Goal: Task Accomplishment & Management: Use online tool/utility

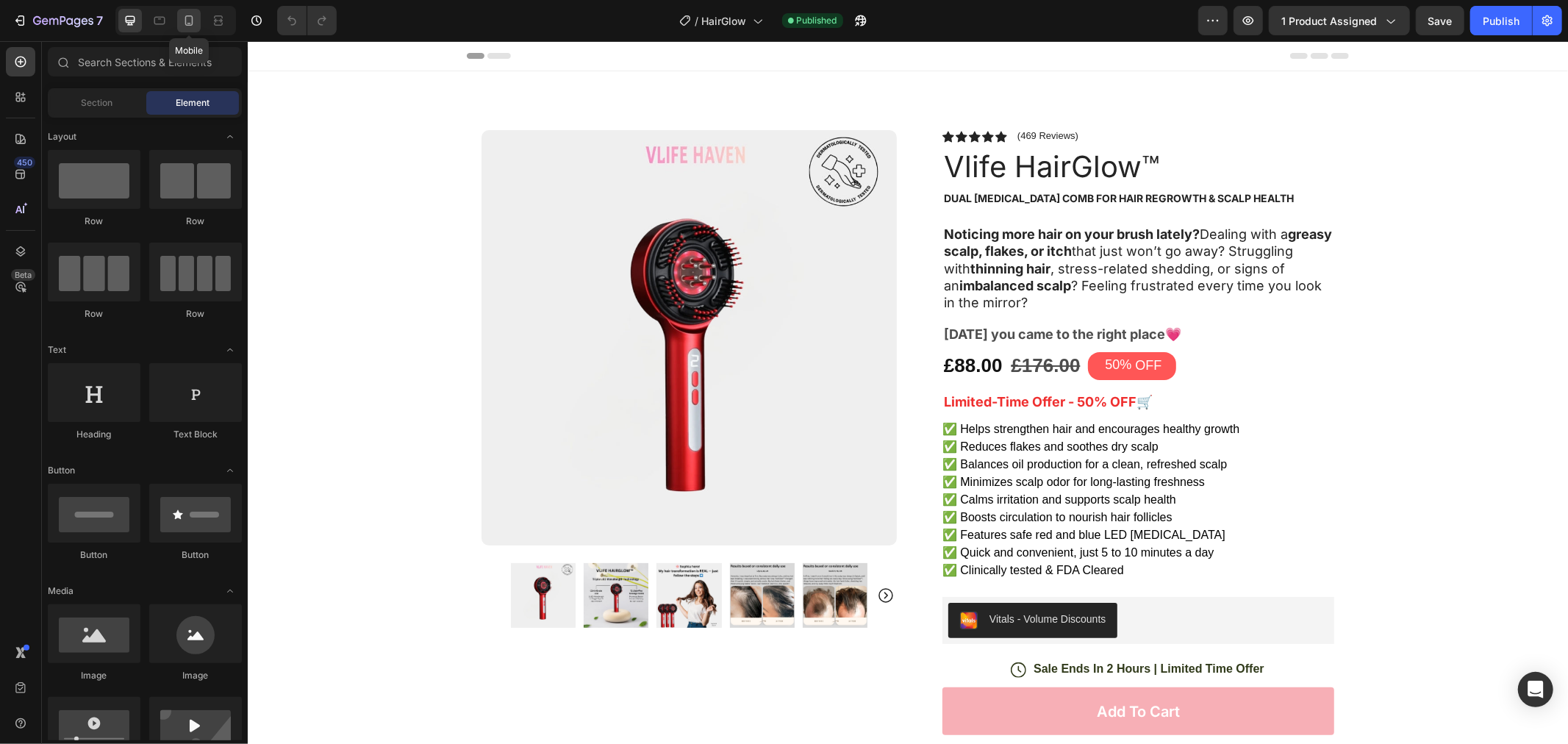
click at [184, 23] on icon at bounding box center [189, 20] width 14 height 14
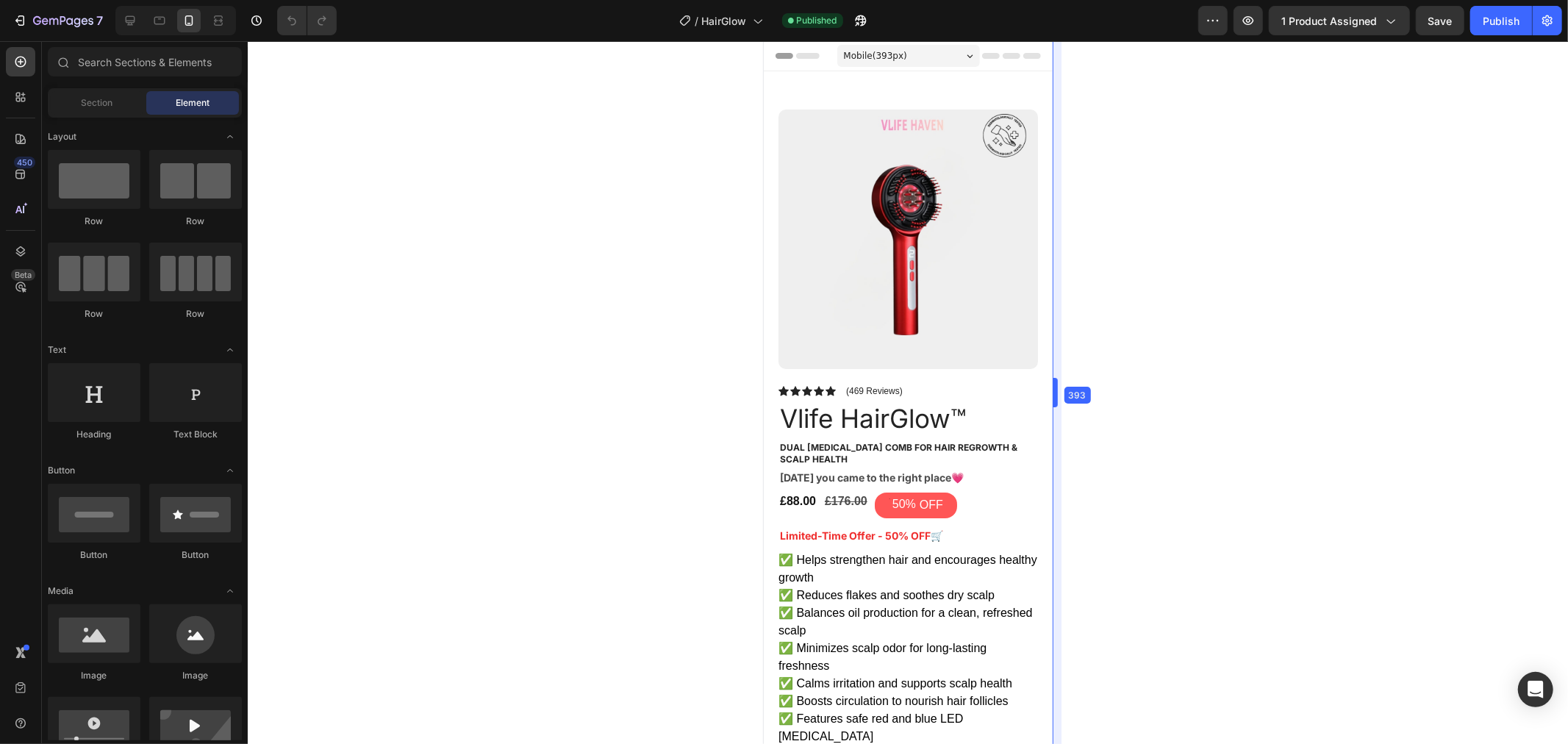
drag, startPoint x: 1138, startPoint y: 361, endPoint x: 207, endPoint y: 317, distance: 932.0
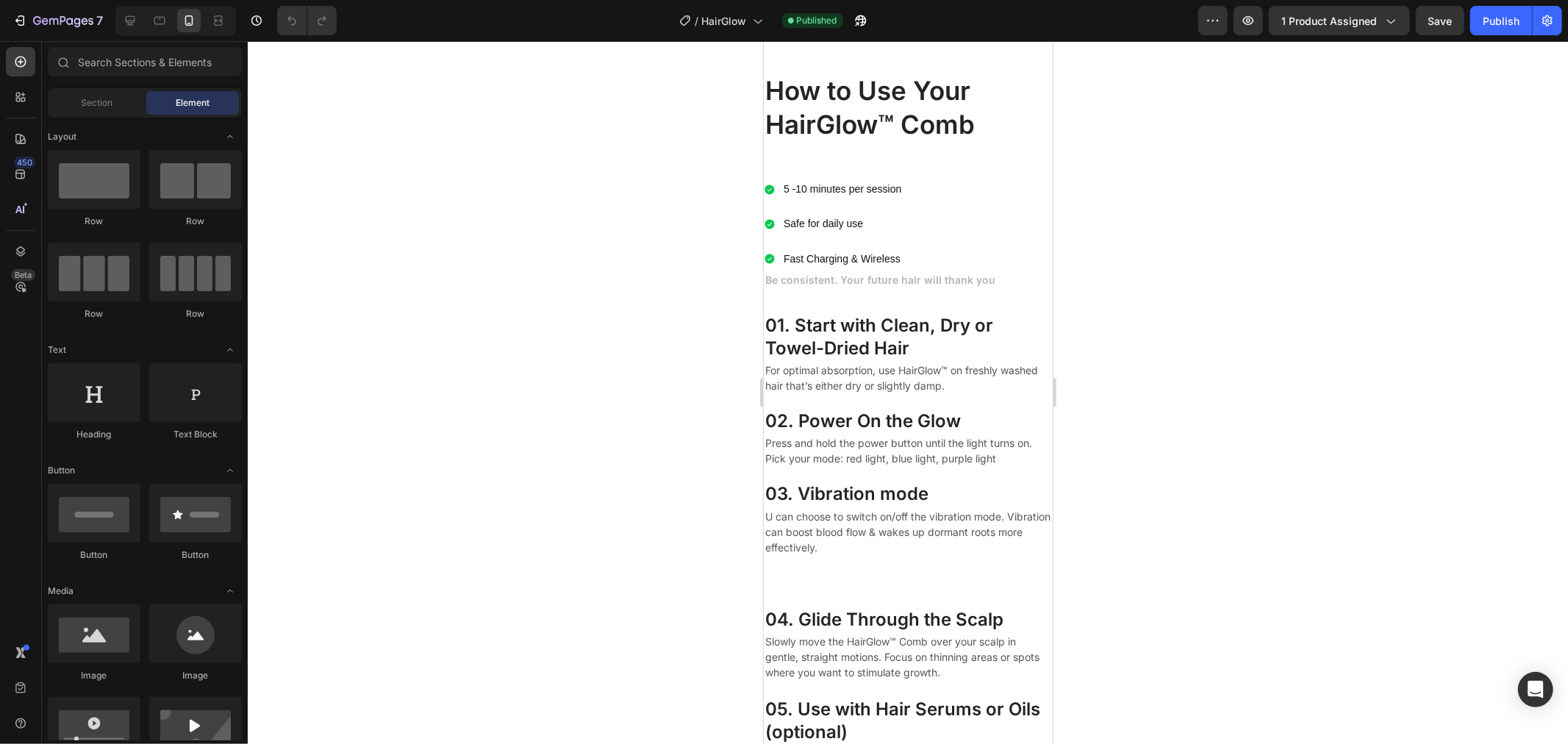
scroll to position [5389, 0]
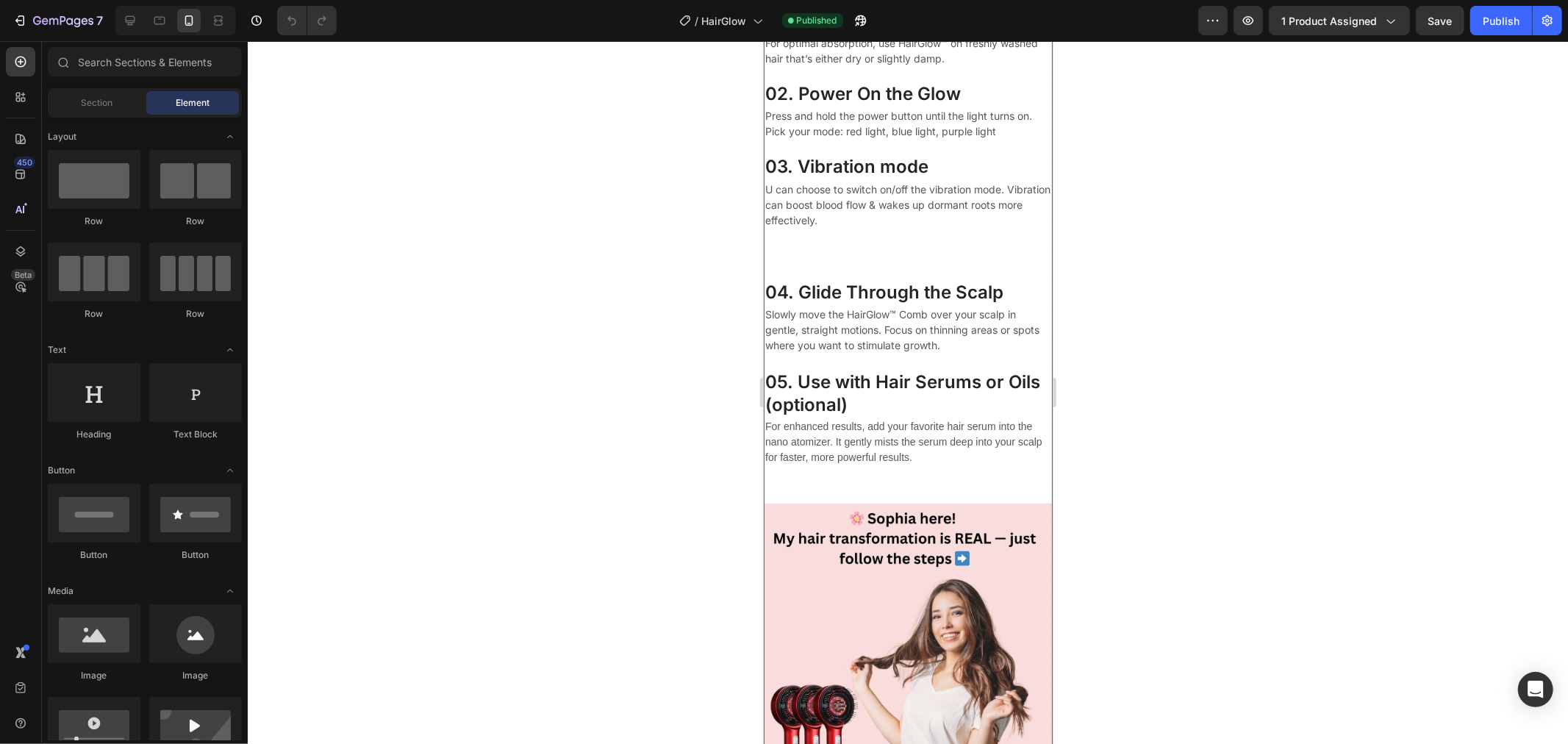
click at [825, 243] on div "Be consistent. Your future hair will thank you Text block 01. Start with Clean,…" at bounding box center [907, 204] width 289 height 523
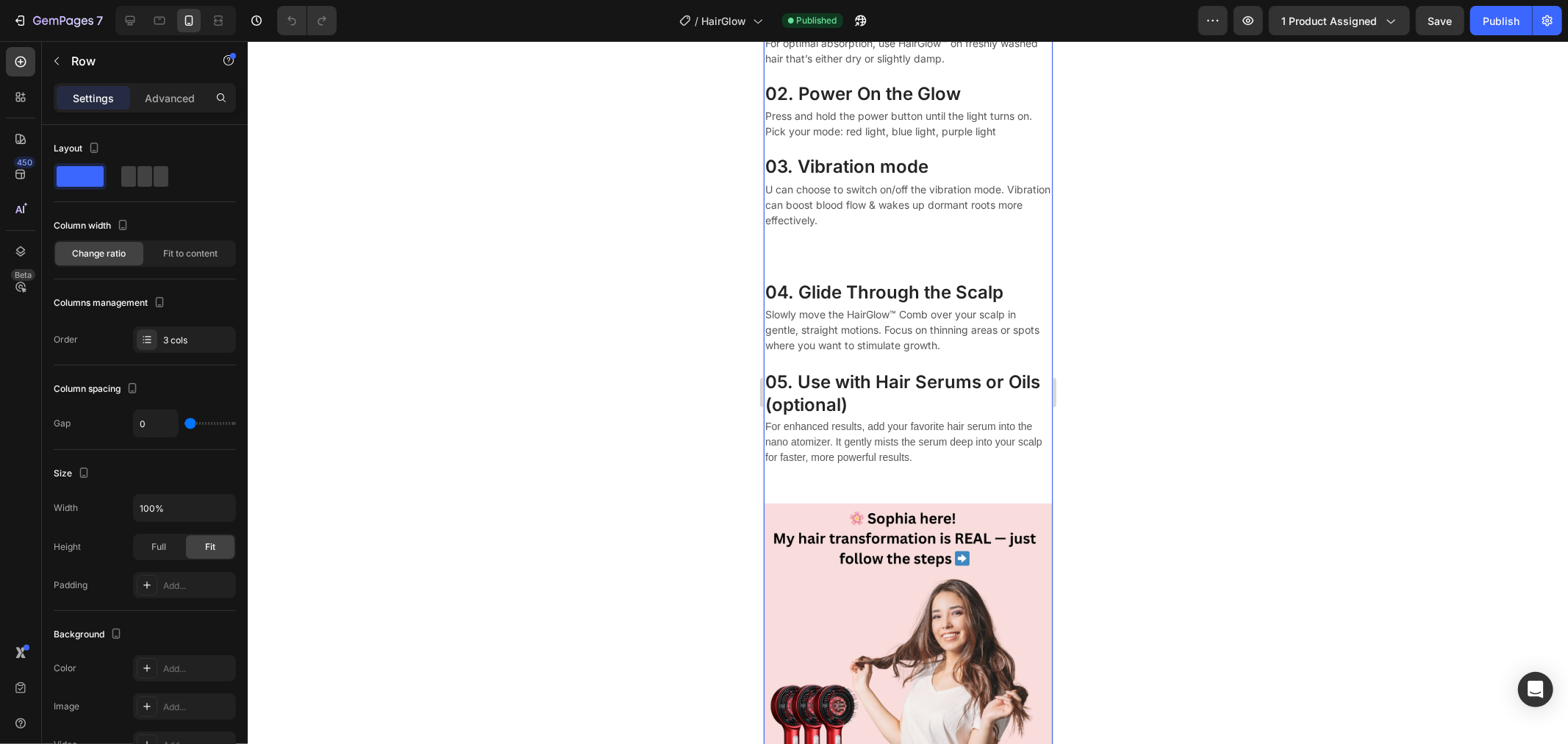
click at [925, 228] on div "Be consistent. Your future hair will thank you Text block 01. Start with Clean,…" at bounding box center [907, 204] width 289 height 523
click at [935, 195] on p "U can choose to switch on/off the vibration mode. Vibration can boost blood flo…" at bounding box center [907, 204] width 286 height 46
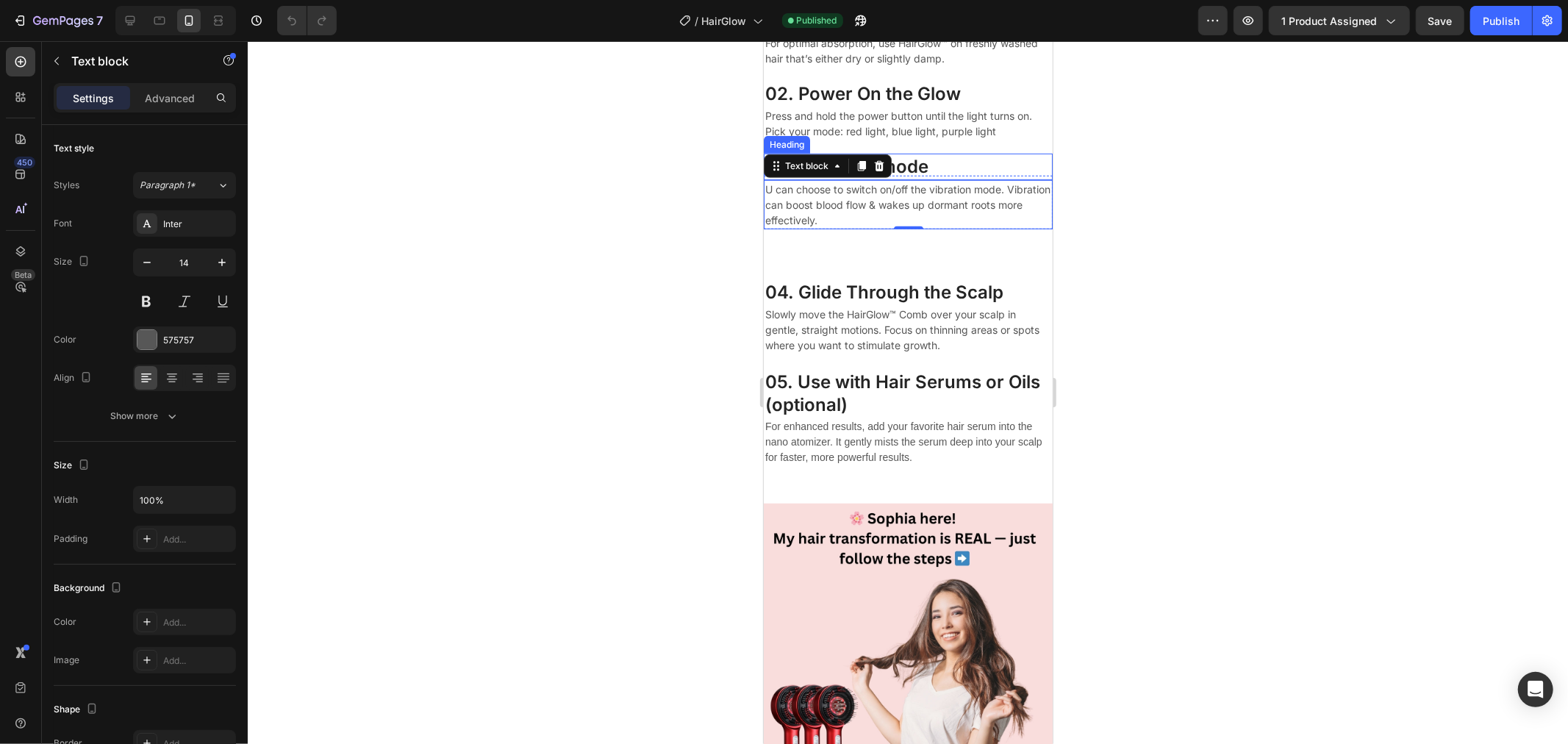
click at [933, 171] on h3 "03. Vibration mode" at bounding box center [907, 166] width 289 height 25
click at [908, 244] on div "Be consistent. Your future hair will thank you Text block 01. Start with Clean,…" at bounding box center [907, 204] width 289 height 523
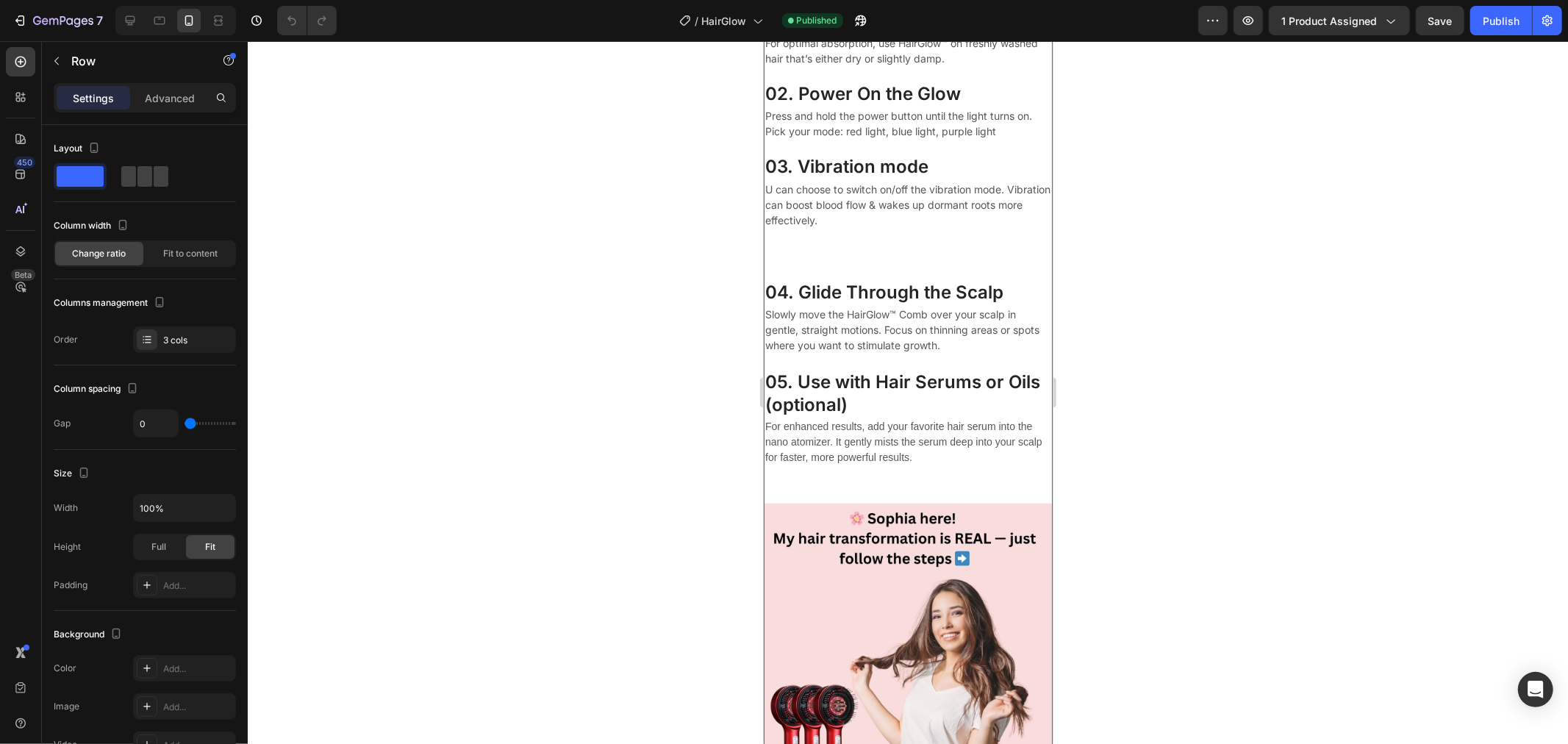
click at [906, 284] on h3 "04. Glide Through the Scalp" at bounding box center [907, 291] width 289 height 25
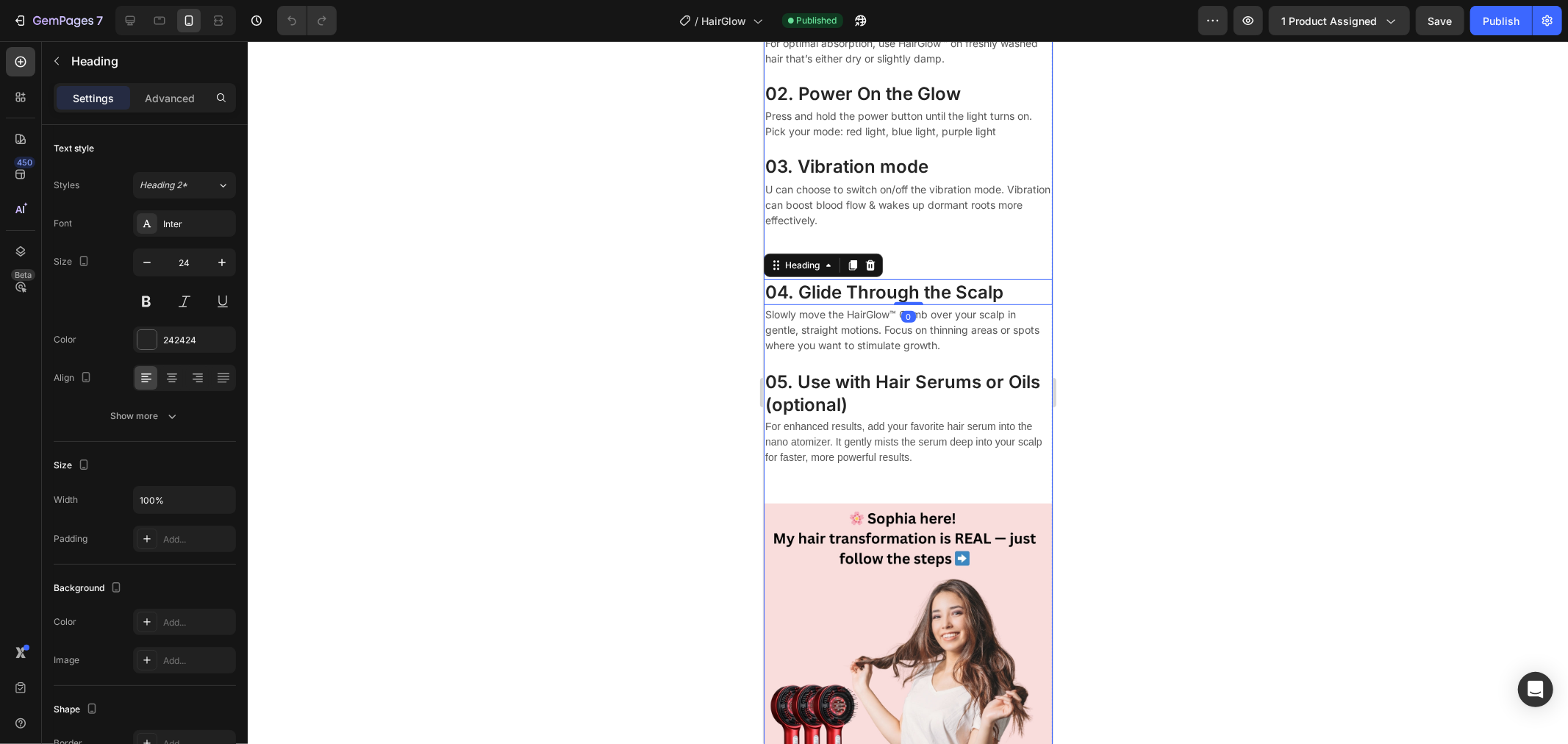
click at [903, 247] on div "Be consistent. Your future hair will thank you Text block 01. Start with Clean,…" at bounding box center [907, 204] width 289 height 523
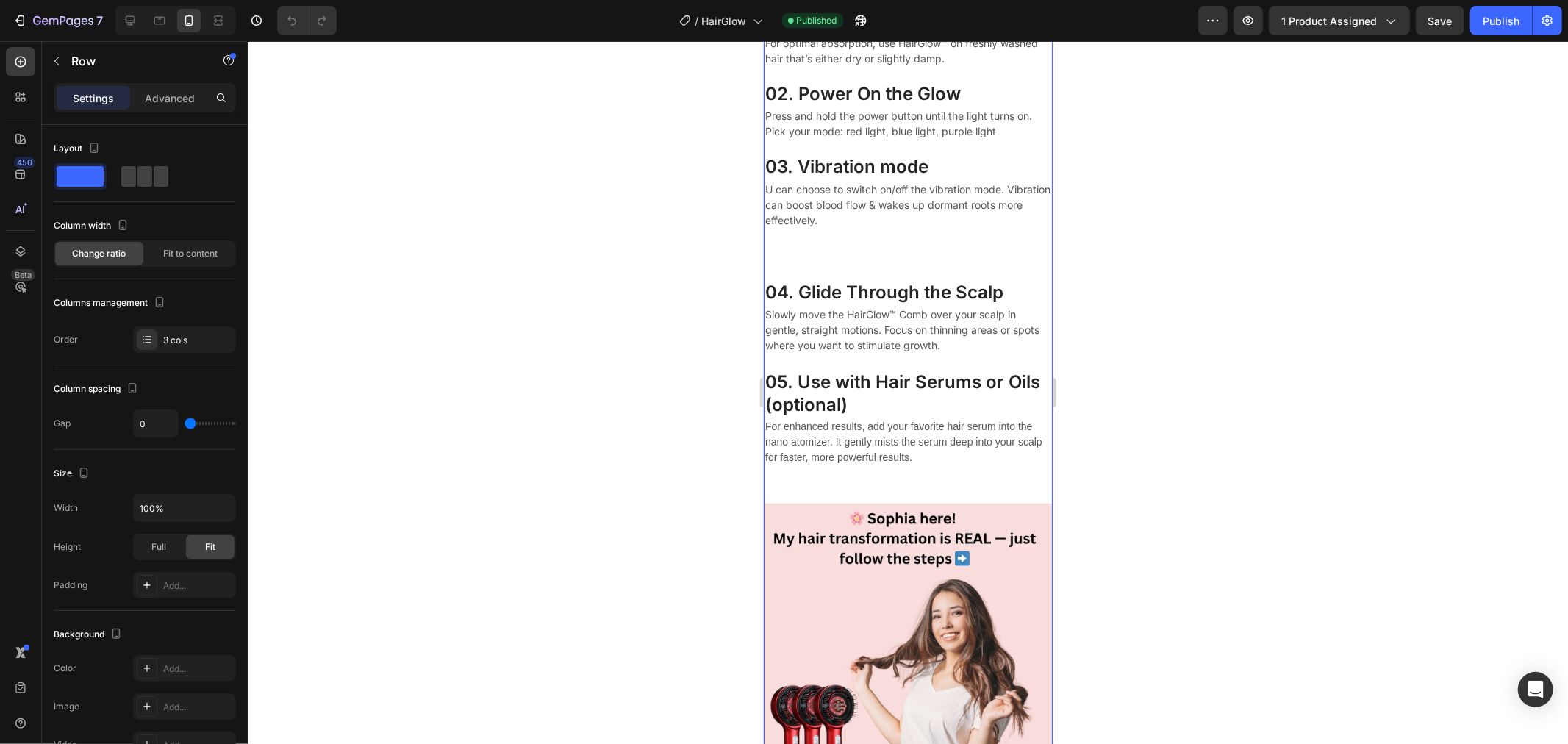
click at [909, 236] on div "Be consistent. Your future hair will thank you Text block 01. Start with Clean,…" at bounding box center [907, 204] width 289 height 523
click at [904, 242] on div "Be consistent. Your future hair will thank you Text block 01. Start with Clean,…" at bounding box center [907, 204] width 289 height 523
click at [905, 204] on p "U can choose to switch on/off the vibration mode. Vibration can boost blood flo…" at bounding box center [907, 204] width 286 height 46
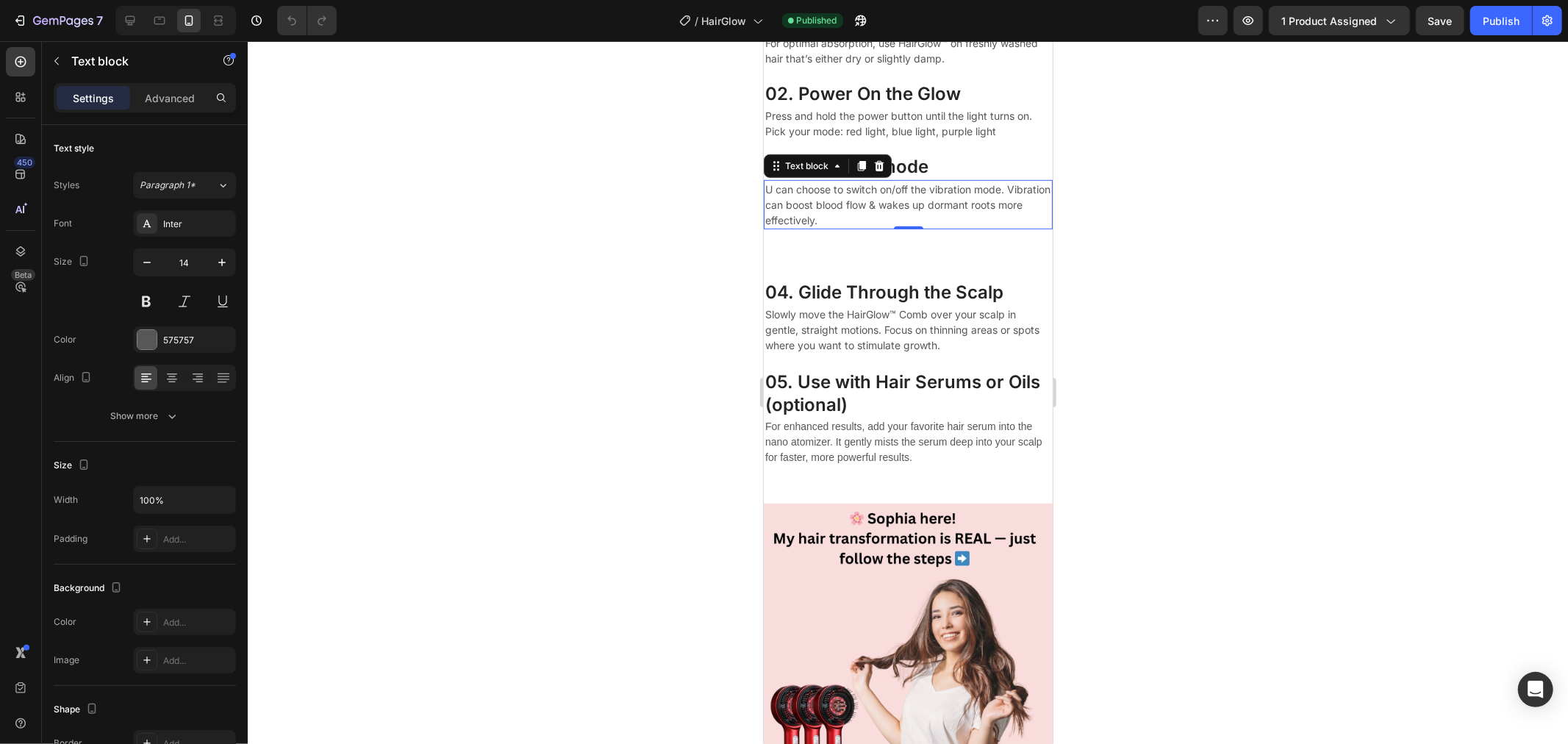
click at [902, 223] on div "0" at bounding box center [907, 228] width 14 height 12
drag, startPoint x: 902, startPoint y: 227, endPoint x: 905, endPoint y: 198, distance: 29.2
click at [905, 198] on div "U can choose to switch on/off the vibration mode. Vibration can boost blood flo…" at bounding box center [907, 204] width 289 height 49
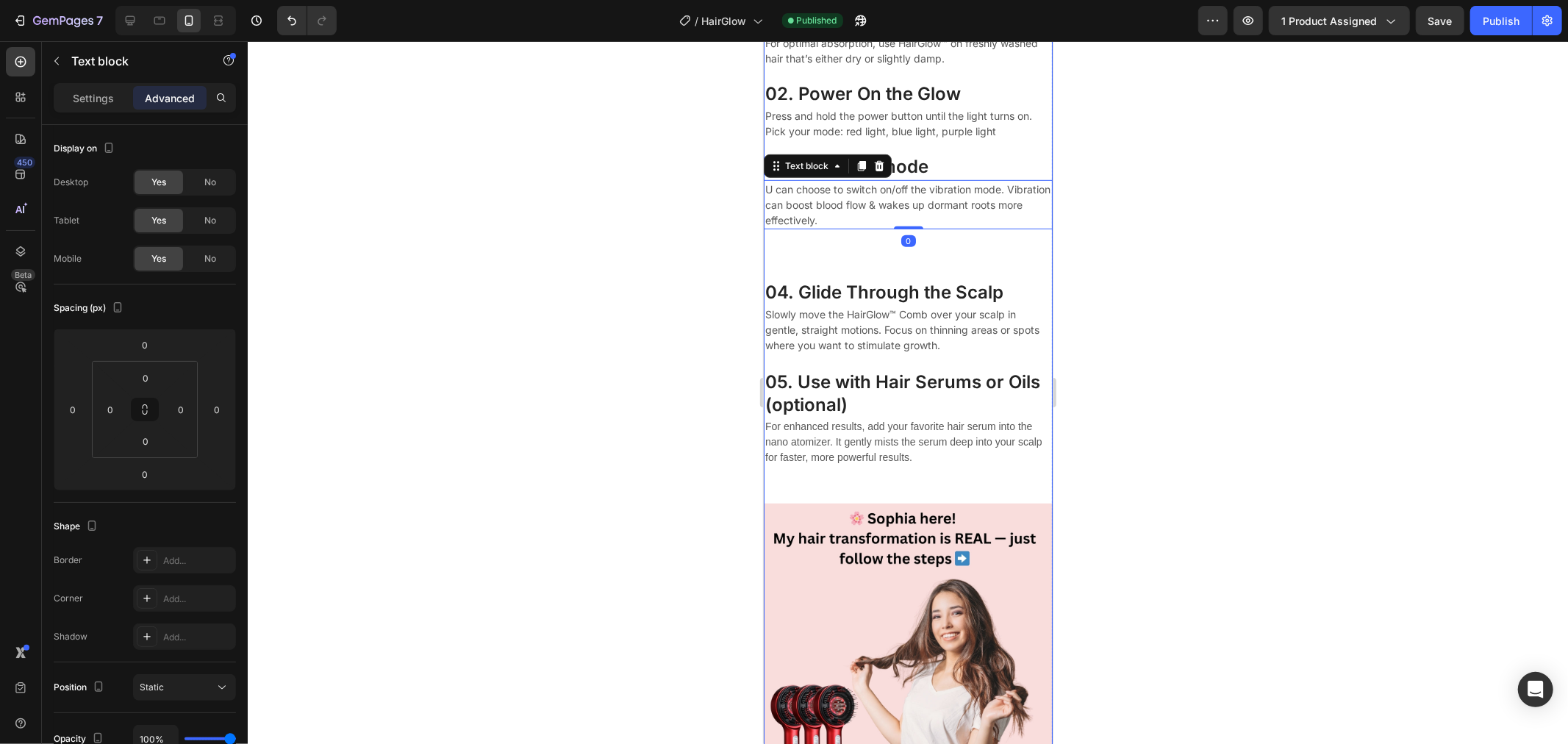
click at [902, 268] on div "Be consistent. Your future hair will thank you Text block 01. Start with Clean,…" at bounding box center [907, 204] width 289 height 523
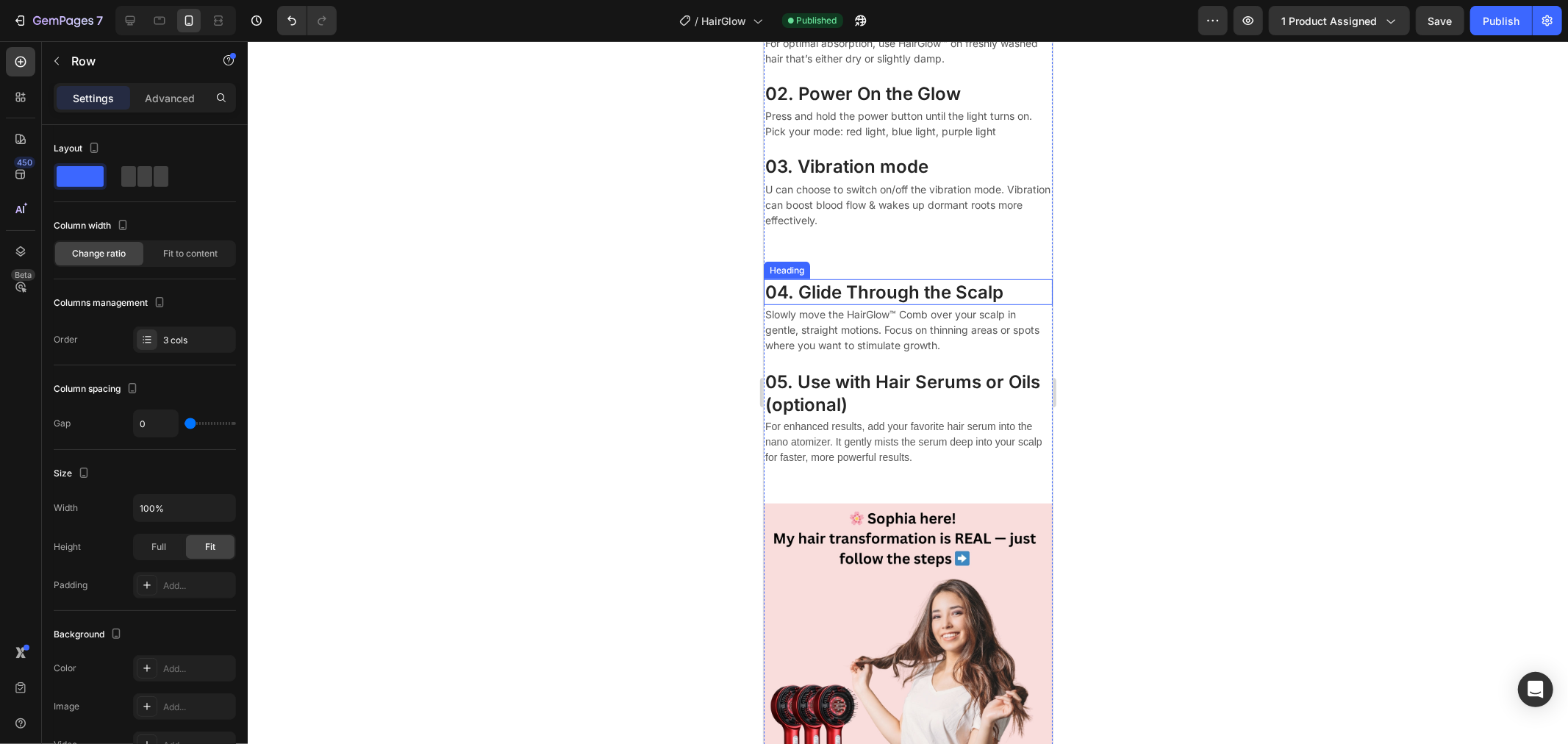
click at [898, 291] on h3 "04. Glide Through the Scalp" at bounding box center [907, 291] width 289 height 25
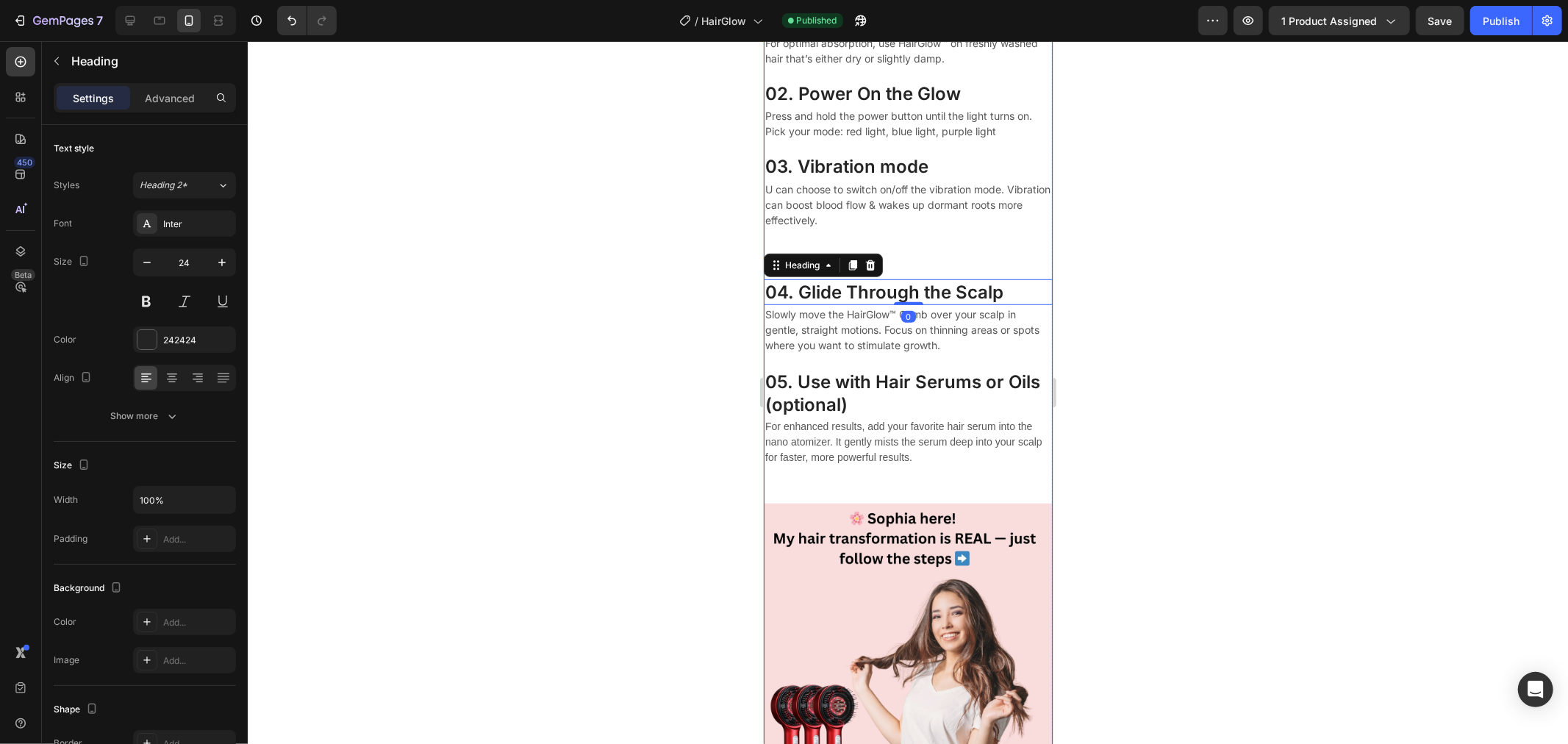
click at [902, 272] on div "Be consistent. Your future hair will thank you Text block 01. Start with Clean,…" at bounding box center [907, 204] width 289 height 523
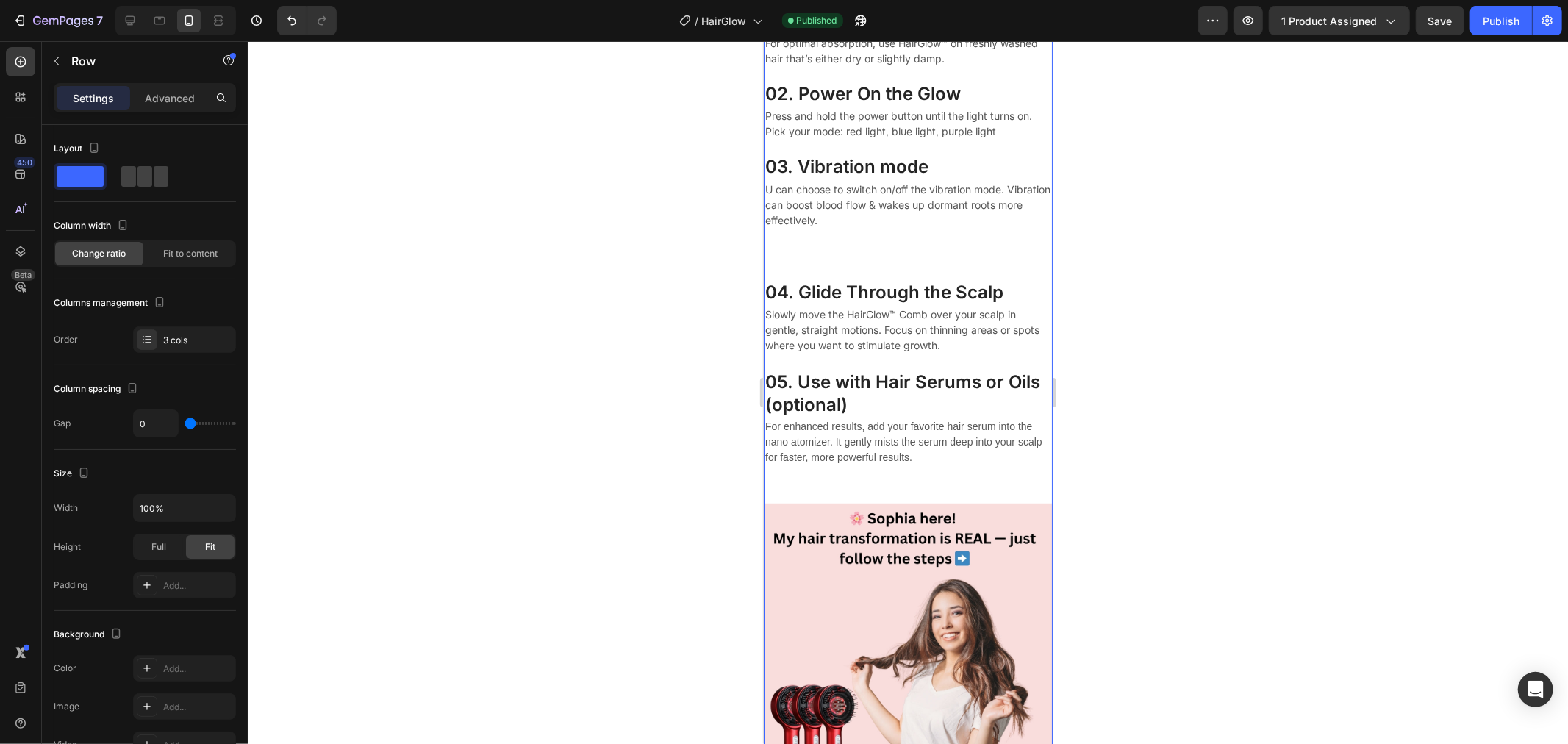
click at [905, 265] on div "Be consistent. Your future hair will thank you Text block 01. Start with Clean,…" at bounding box center [907, 204] width 289 height 523
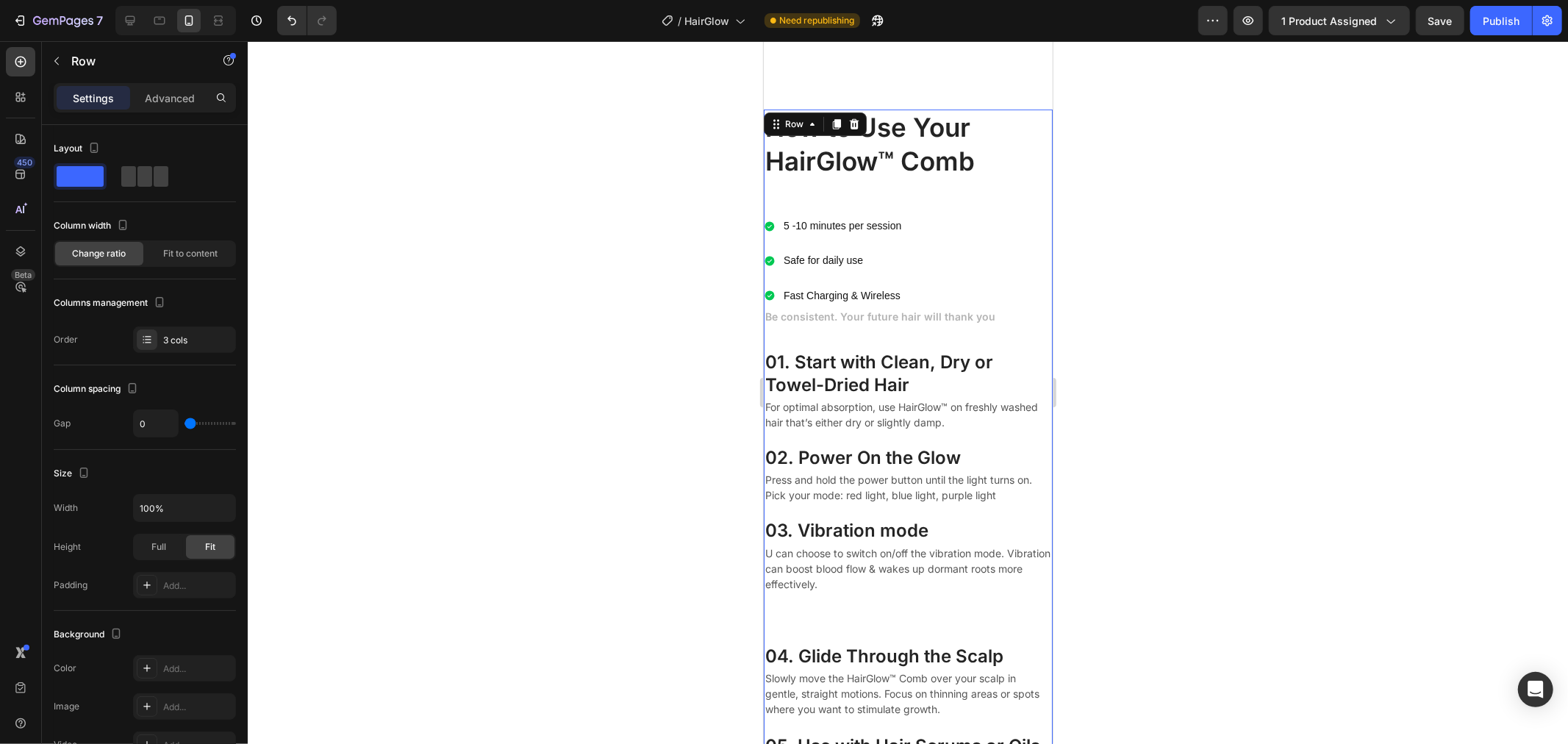
scroll to position [5084, 0]
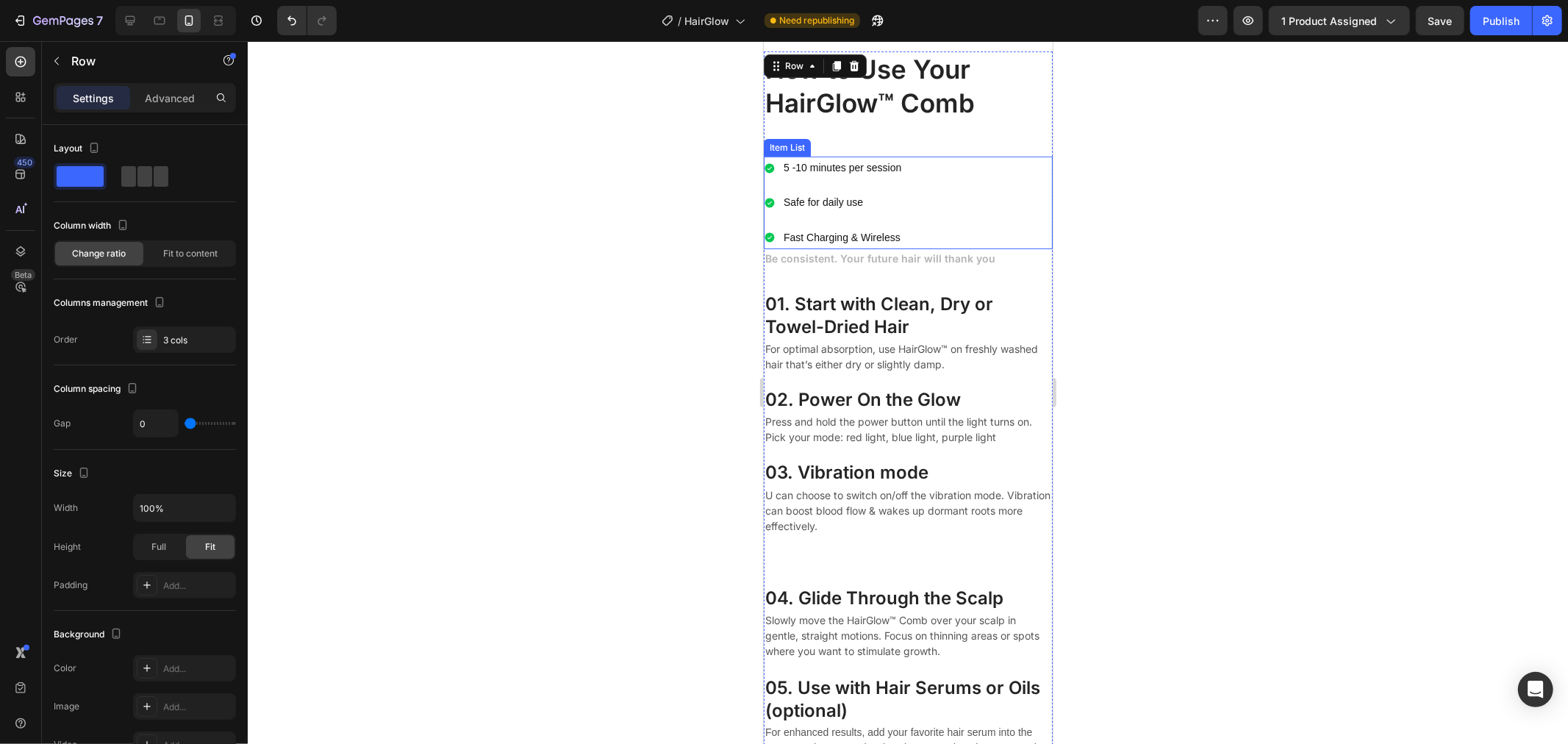
click at [616, 301] on div at bounding box center [907, 392] width 1320 height 703
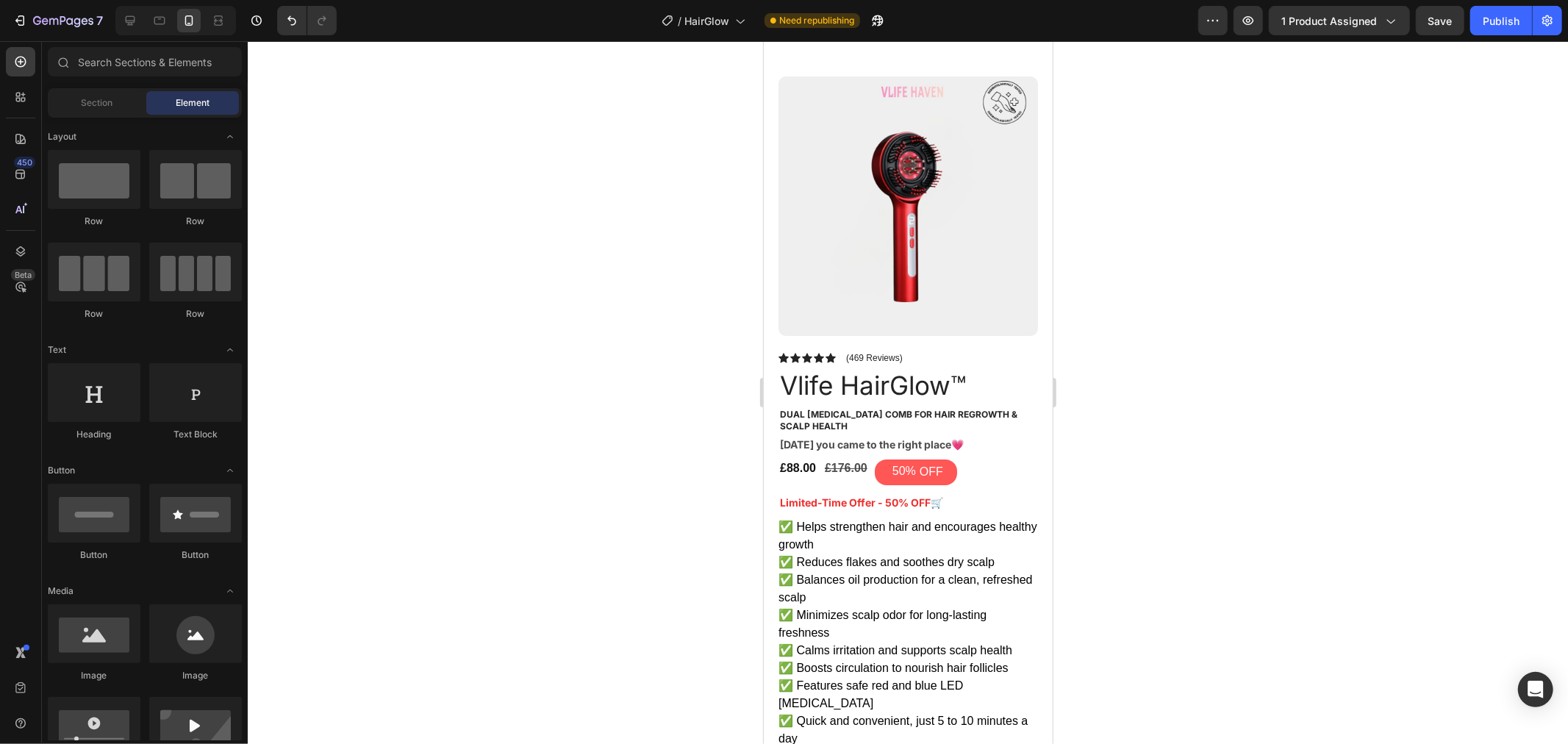
scroll to position [0, 0]
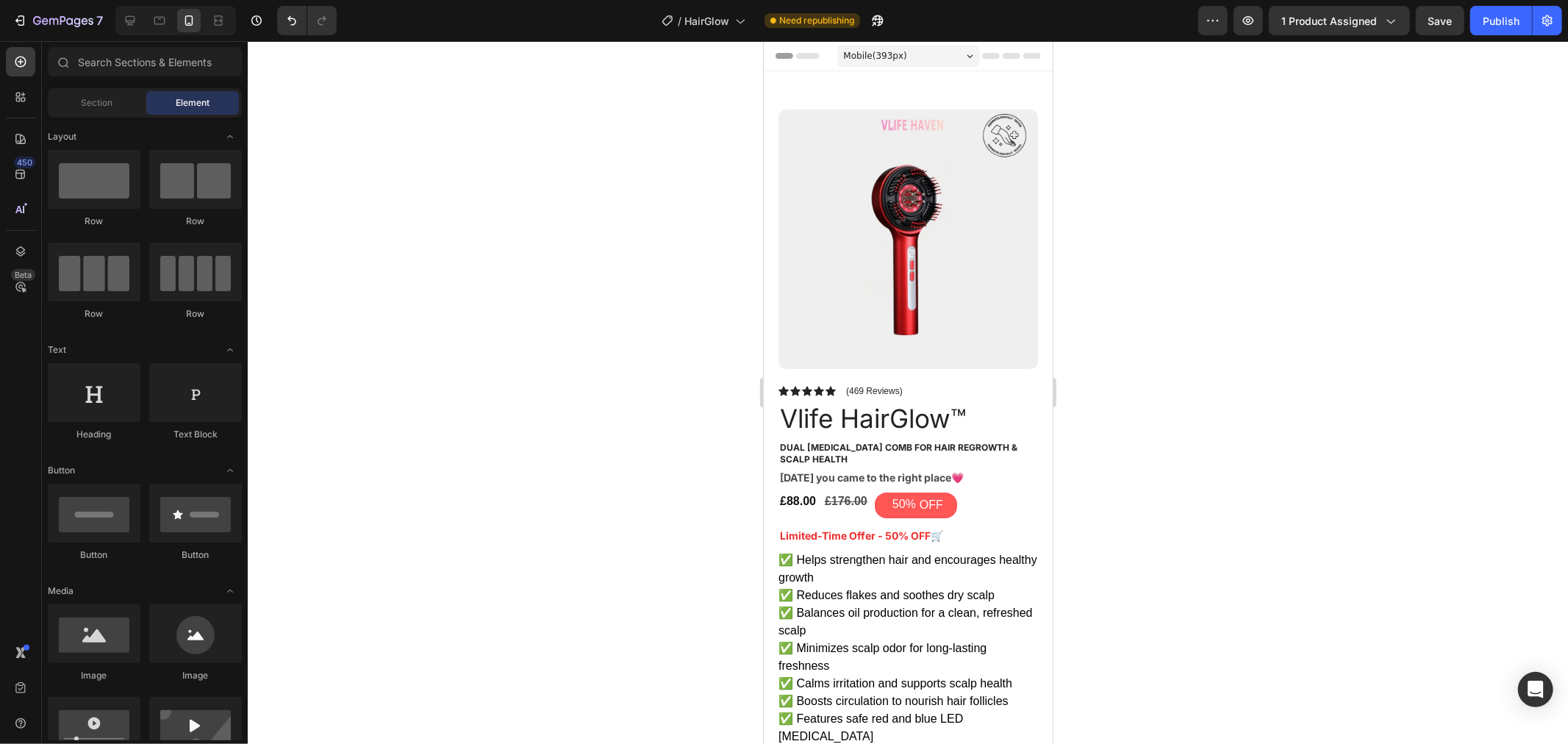
drag, startPoint x: 1047, startPoint y: 439, endPoint x: 1825, endPoint y: 103, distance: 847.5
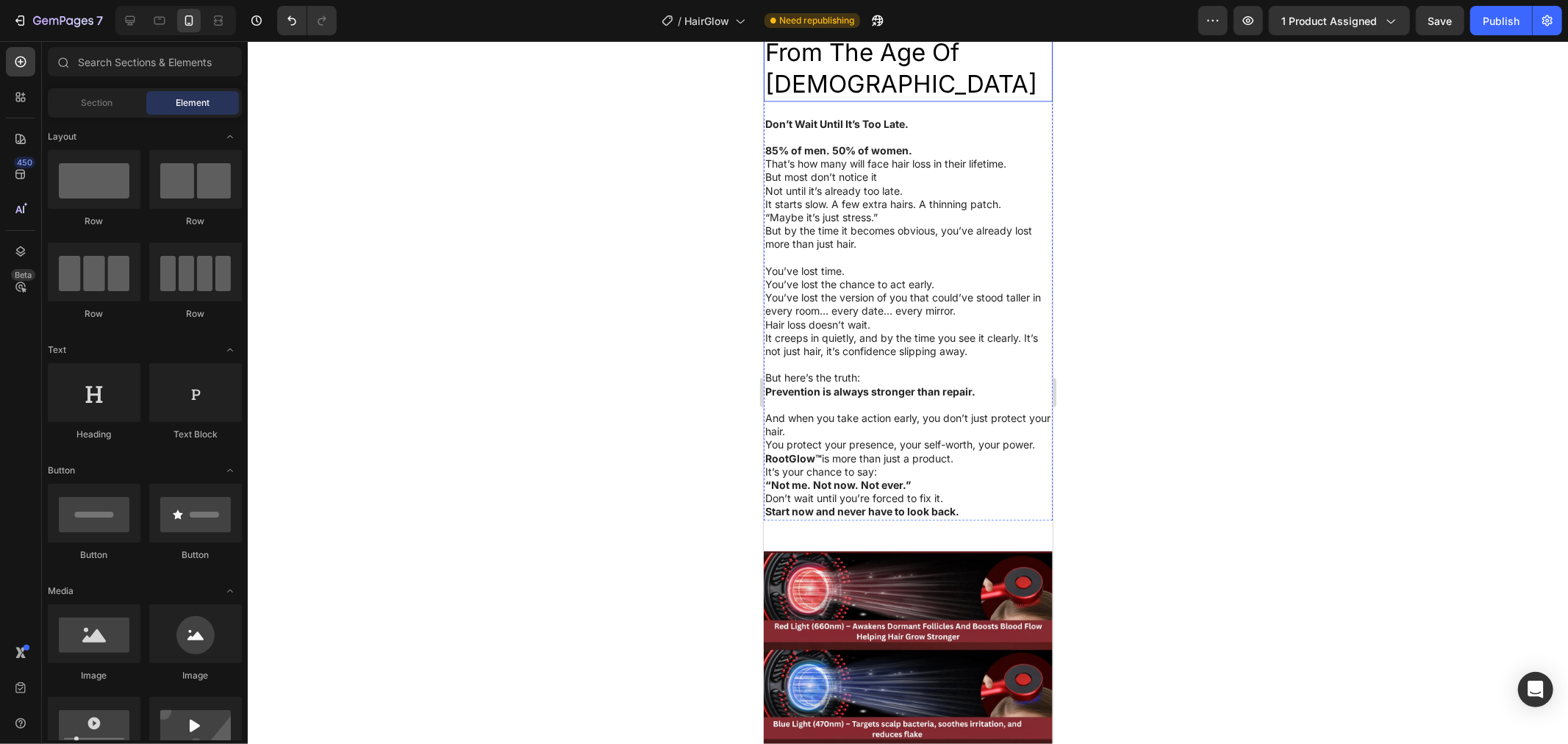
scroll to position [2694, 0]
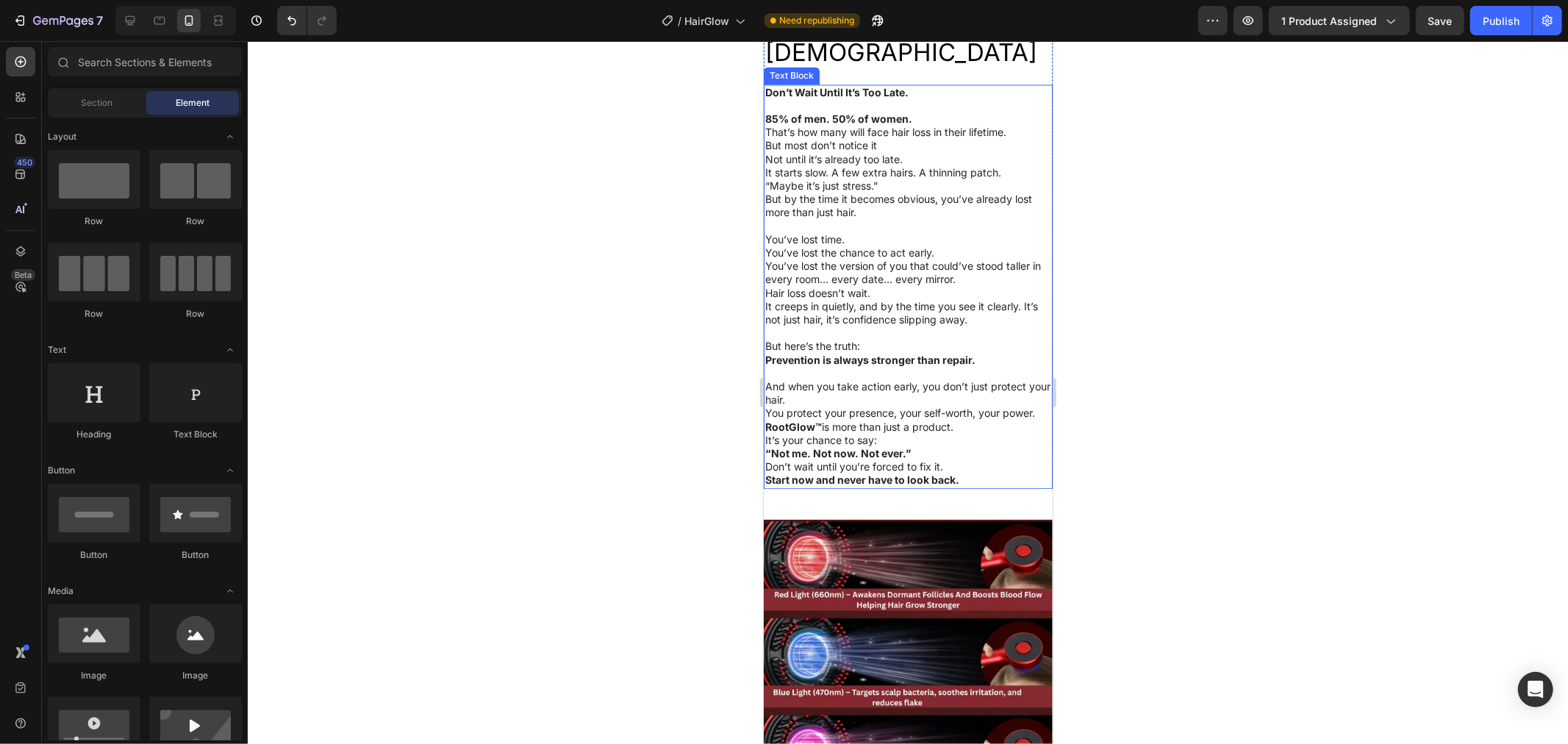
click at [858, 165] on p "But most don’t notice it Not until it’s already too late." at bounding box center [908, 150] width 288 height 26
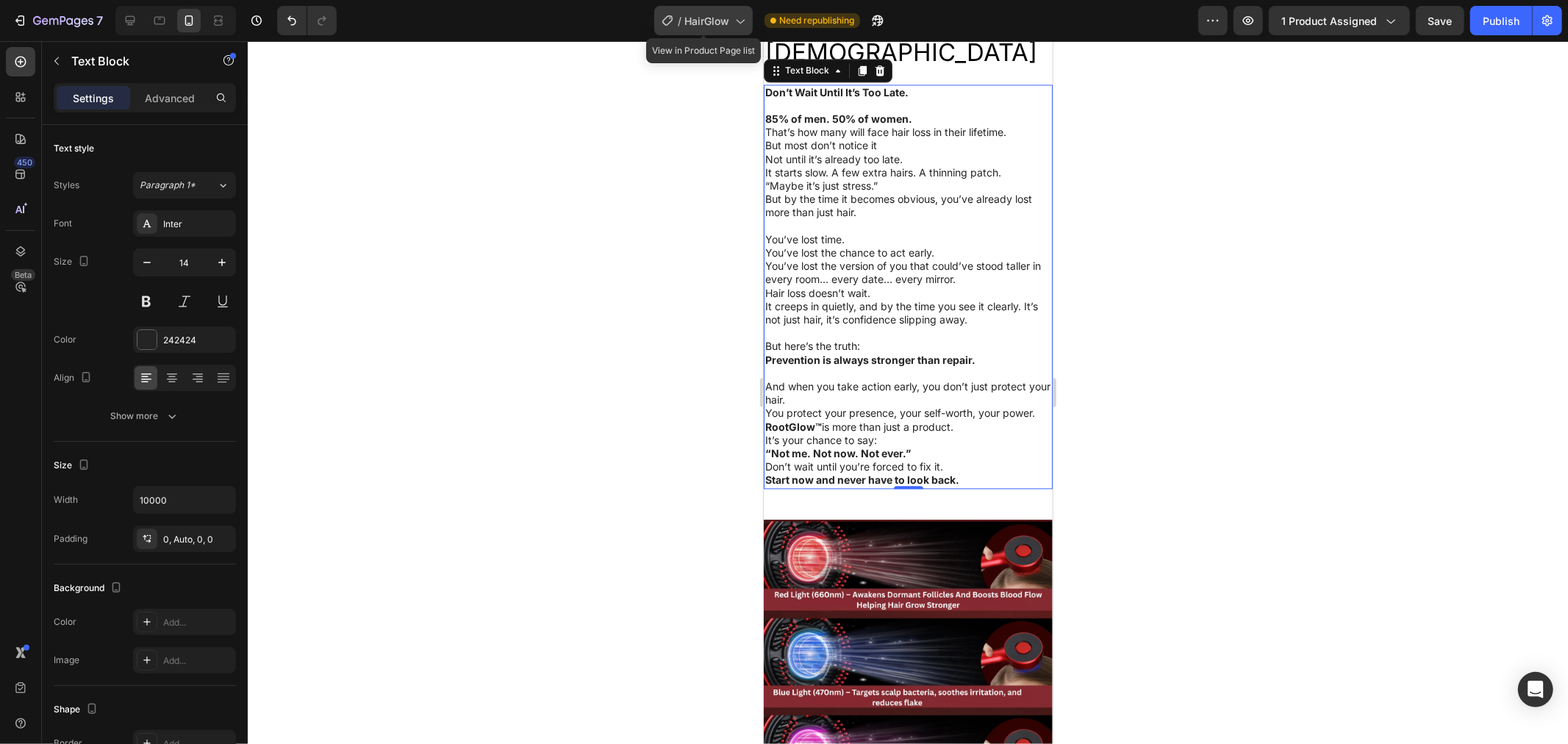
click at [702, 17] on span "HairGlow" at bounding box center [706, 21] width 45 height 15
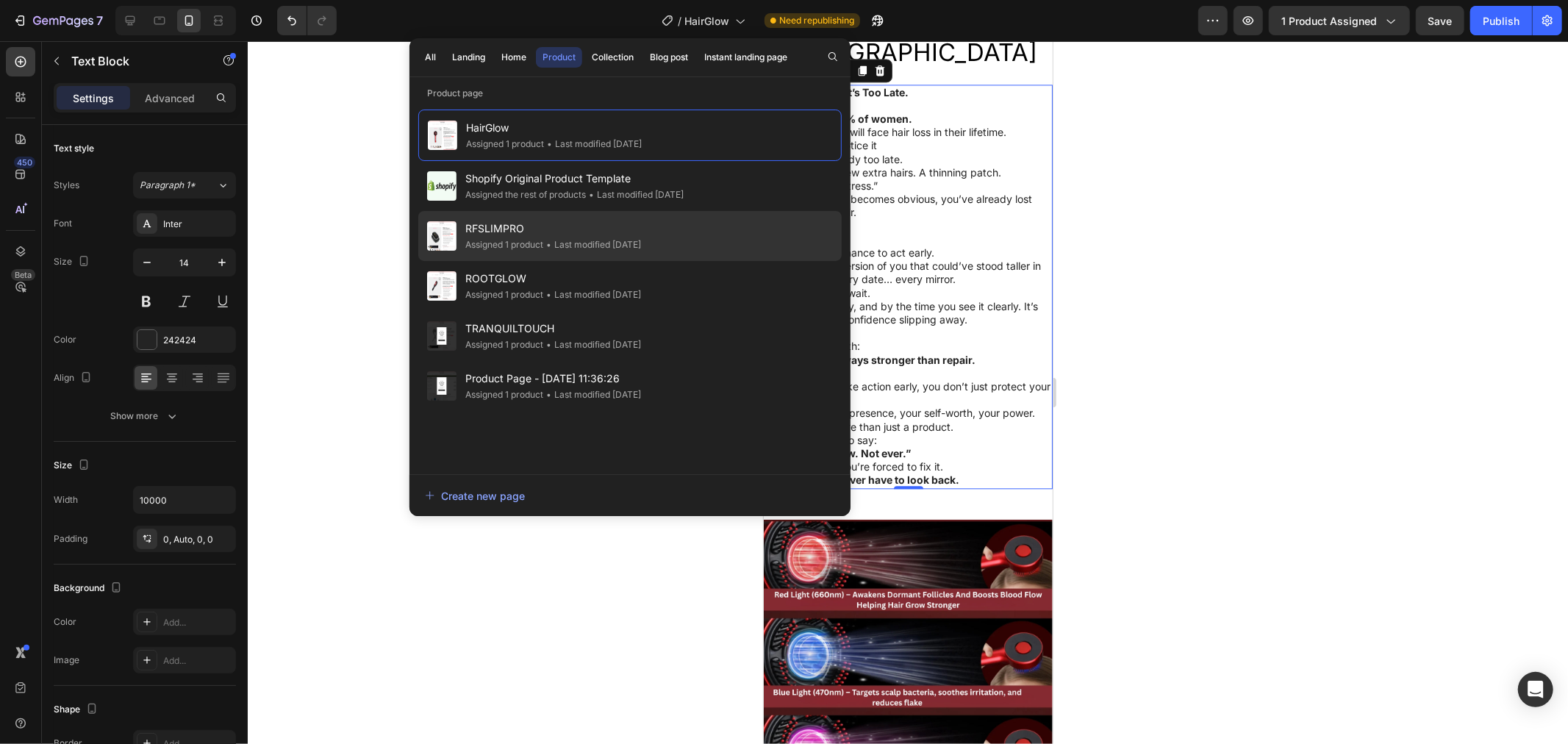
click at [508, 240] on div "Assigned 1 product" at bounding box center [504, 244] width 78 height 14
